Goal: Transaction & Acquisition: Purchase product/service

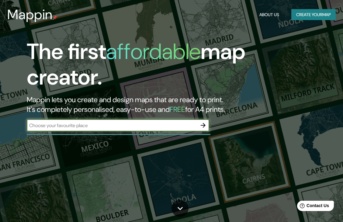
click at [96, 126] on input "text" at bounding box center [112, 125] width 170 height 7
click at [98, 125] on input "text" at bounding box center [112, 125] width 170 height 7
type input "paseos de taxqueña coyoacan cdmx"
click at [204, 125] on icon "button" at bounding box center [202, 125] width 7 height 7
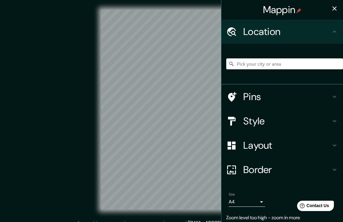
click at [252, 64] on input "Pick your city or area" at bounding box center [284, 63] width 117 height 11
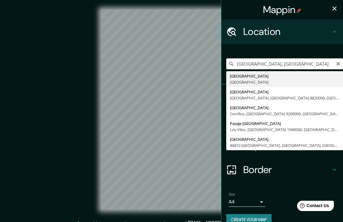
drag, startPoint x: 292, startPoint y: 63, endPoint x: 234, endPoint y: 61, distance: 58.3
click at [232, 63] on input "[GEOGRAPHIC_DATA], [GEOGRAPHIC_DATA]" at bounding box center [284, 63] width 117 height 11
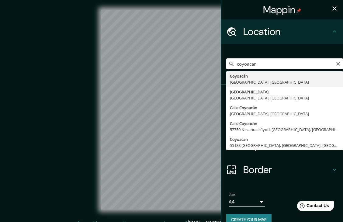
drag, startPoint x: 262, startPoint y: 63, endPoint x: 221, endPoint y: 63, distance: 41.3
click at [226, 63] on input "coyoacan" at bounding box center [284, 63] width 117 height 11
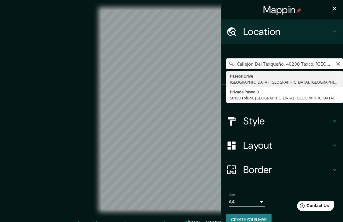
click at [299, 65] on input "Callejón Del Taxqueño, 40200 Taxco, [GEOGRAPHIC_DATA], [GEOGRAPHIC_DATA]" at bounding box center [284, 63] width 117 height 11
type input "Callejón Del Taxqueño, 40200 Taxco, [GEOGRAPHIC_DATA], [GEOGRAPHIC_DATA]"
click at [335, 65] on icon "Clear" at bounding box center [337, 63] width 5 height 5
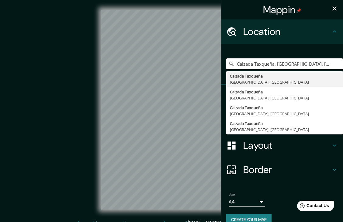
click at [208, 69] on div "Mappin Location Calzada Taxqueña, [GEOGRAPHIC_DATA], [GEOGRAPHIC_DATA] Calzada …" at bounding box center [171, 114] width 343 height 229
click at [270, 63] on input "Calzada Taxqueña, [GEOGRAPHIC_DATA], [GEOGRAPHIC_DATA]" at bounding box center [284, 63] width 117 height 11
drag, startPoint x: 271, startPoint y: 63, endPoint x: 222, endPoint y: 68, distance: 48.8
click at [226, 68] on input "Calzada Taxqueña, [GEOGRAPHIC_DATA], [GEOGRAPHIC_DATA]" at bounding box center [284, 63] width 117 height 11
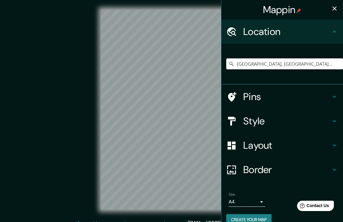
type input "[GEOGRAPHIC_DATA], [GEOGRAPHIC_DATA], [GEOGRAPHIC_DATA]"
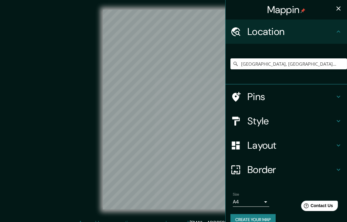
click at [255, 201] on body "Mappin Location [GEOGRAPHIC_DATA], [GEOGRAPHIC_DATA], [GEOGRAPHIC_DATA] [GEOGRA…" at bounding box center [173, 111] width 347 height 222
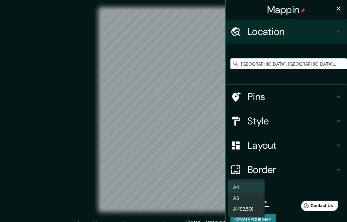
click at [266, 192] on div at bounding box center [173, 111] width 347 height 222
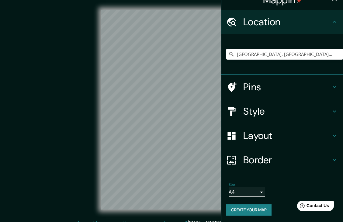
scroll to position [10, 0]
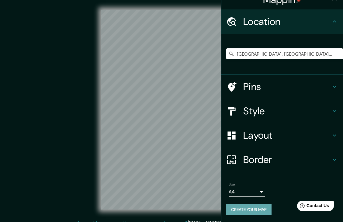
click at [260, 208] on button "Create your map" at bounding box center [248, 209] width 45 height 11
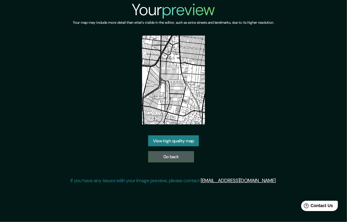
click at [162, 158] on link "Go back" at bounding box center [171, 156] width 46 height 11
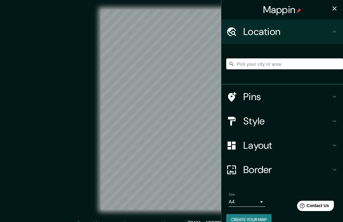
click at [269, 63] on input "Pick your city or area" at bounding box center [284, 63] width 117 height 11
type input "[GEOGRAPHIC_DATA], [GEOGRAPHIC_DATA], [GEOGRAPHIC_DATA]"
click at [330, 119] on icon at bounding box center [333, 120] width 7 height 7
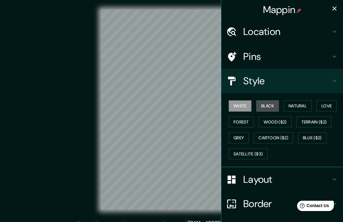
click at [266, 104] on button "Black" at bounding box center [267, 105] width 23 height 11
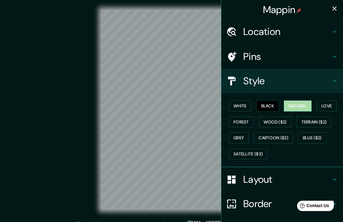
click at [286, 104] on button "Natural" at bounding box center [297, 105] width 28 height 11
click at [327, 104] on button "Love" at bounding box center [326, 105] width 20 height 11
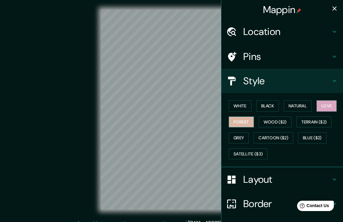
click at [242, 121] on button "Forest" at bounding box center [240, 121] width 25 height 11
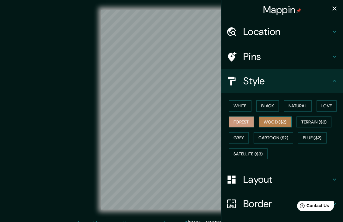
click at [272, 120] on button "Wood ($2)" at bounding box center [274, 121] width 33 height 11
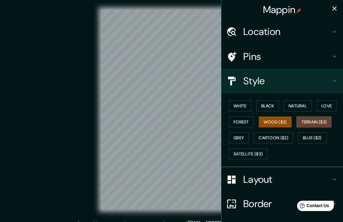
click at [304, 122] on button "Terrain ($2)" at bounding box center [313, 121] width 35 height 11
click at [231, 138] on button "Grey" at bounding box center [238, 137] width 20 height 11
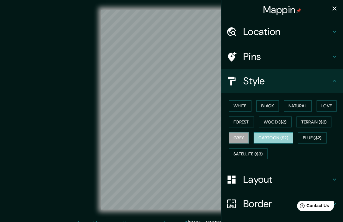
click at [276, 139] on button "Cartoon ($2)" at bounding box center [272, 137] width 39 height 11
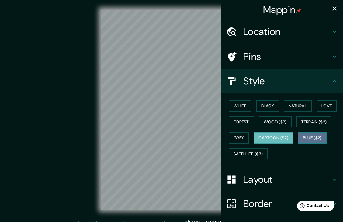
click at [298, 136] on button "Blue ($2)" at bounding box center [312, 137] width 29 height 11
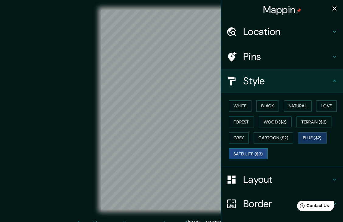
click at [249, 152] on button "Satellite ($3)" at bounding box center [247, 153] width 39 height 11
click at [330, 57] on icon at bounding box center [333, 56] width 7 height 7
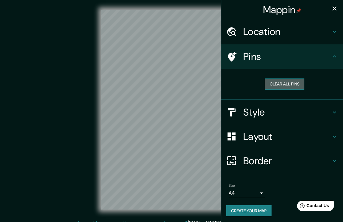
click at [287, 85] on button "Clear all pins" at bounding box center [284, 83] width 39 height 11
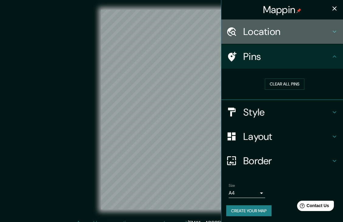
click at [299, 31] on h4 "Location" at bounding box center [286, 32] width 87 height 12
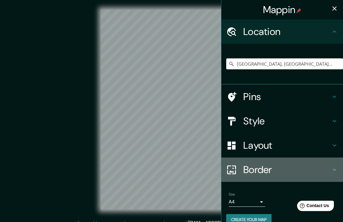
click at [282, 168] on h4 "Border" at bounding box center [286, 169] width 87 height 12
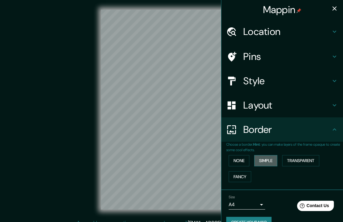
click at [262, 163] on button "Simple" at bounding box center [265, 160] width 23 height 11
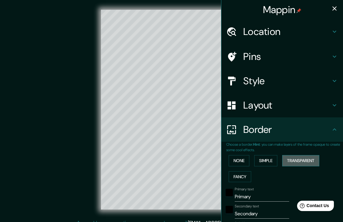
click at [293, 160] on button "Transparent" at bounding box center [300, 160] width 37 height 11
click at [239, 174] on button "Fancy" at bounding box center [239, 176] width 22 height 11
click at [237, 162] on button "None" at bounding box center [238, 160] width 21 height 11
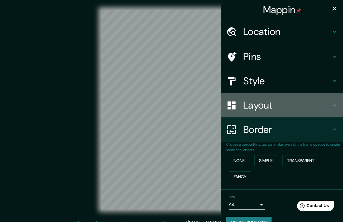
click at [266, 103] on h4 "Layout" at bounding box center [286, 105] width 87 height 12
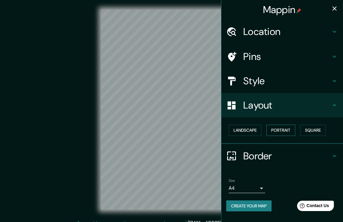
click at [279, 131] on button "Portrait" at bounding box center [280, 130] width 29 height 11
click at [244, 132] on button "Landscape" at bounding box center [244, 130] width 33 height 11
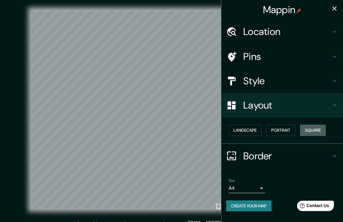
click at [313, 128] on button "Square" at bounding box center [313, 130] width 26 height 11
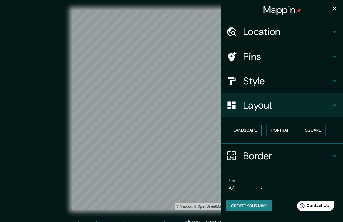
click at [245, 129] on button "Landscape" at bounding box center [244, 130] width 33 height 11
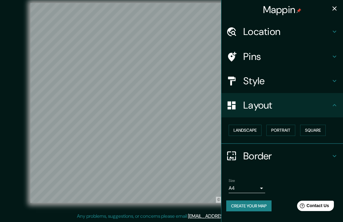
scroll to position [7, 0]
